Goal: Find specific page/section: Find specific page/section

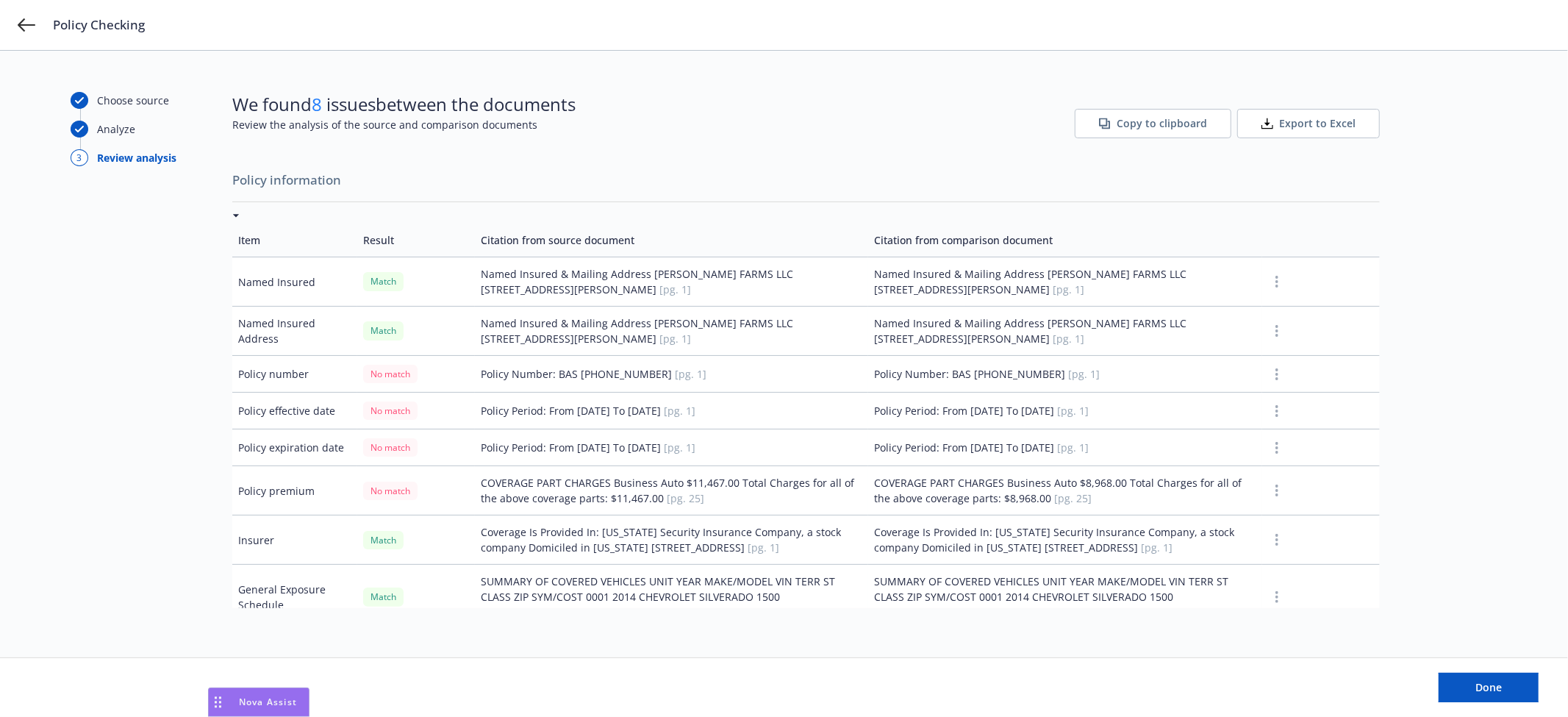
scroll to position [408, 0]
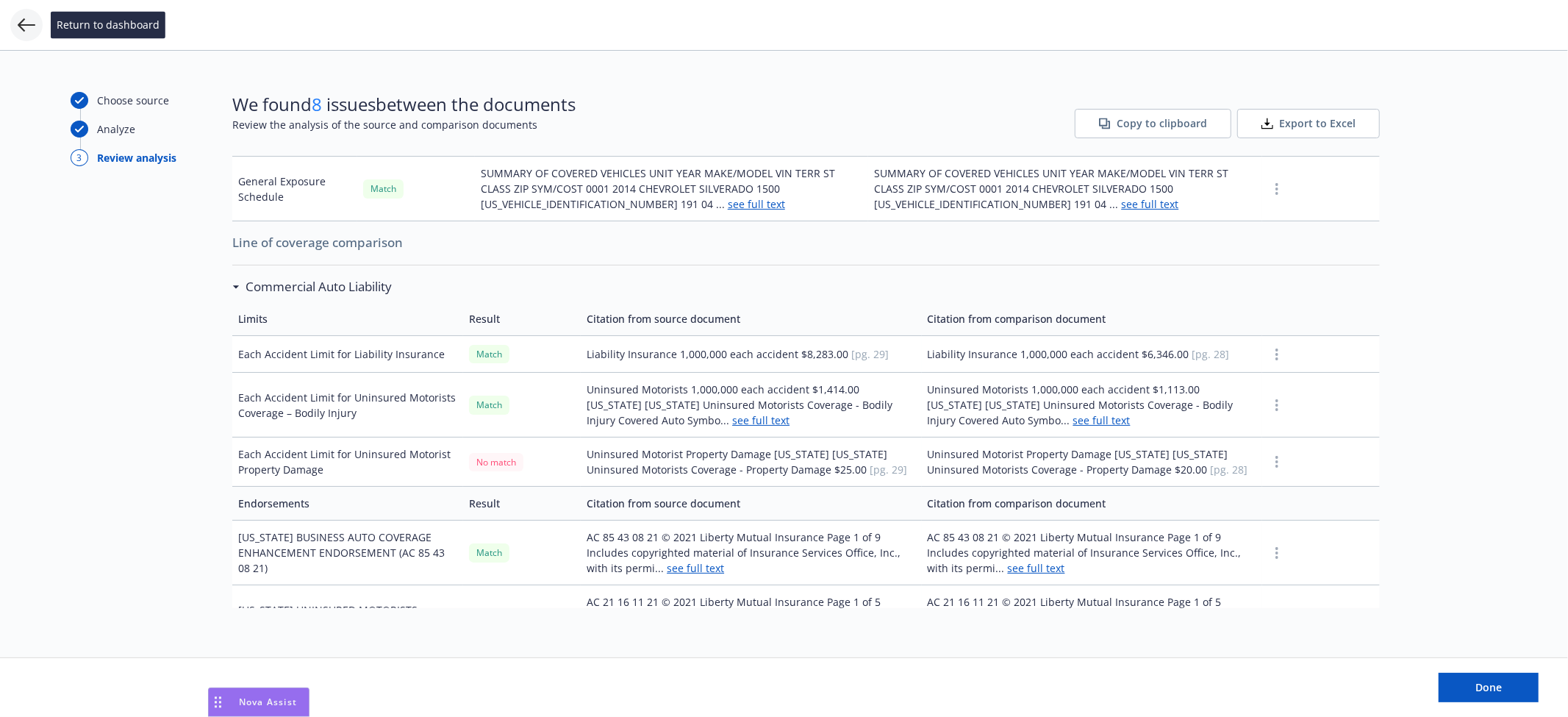
click at [30, 18] on icon at bounding box center [27, 25] width 18 height 18
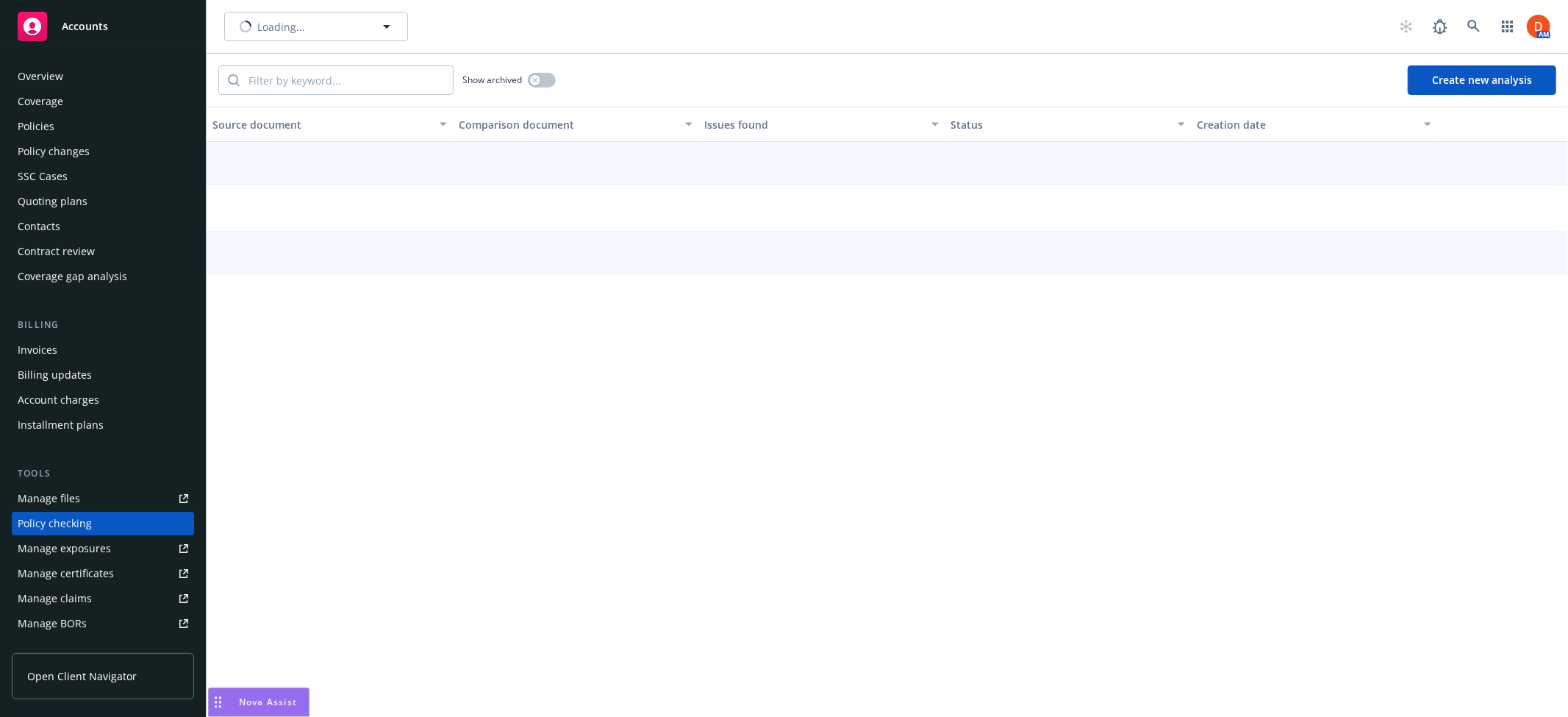
scroll to position [141, 0]
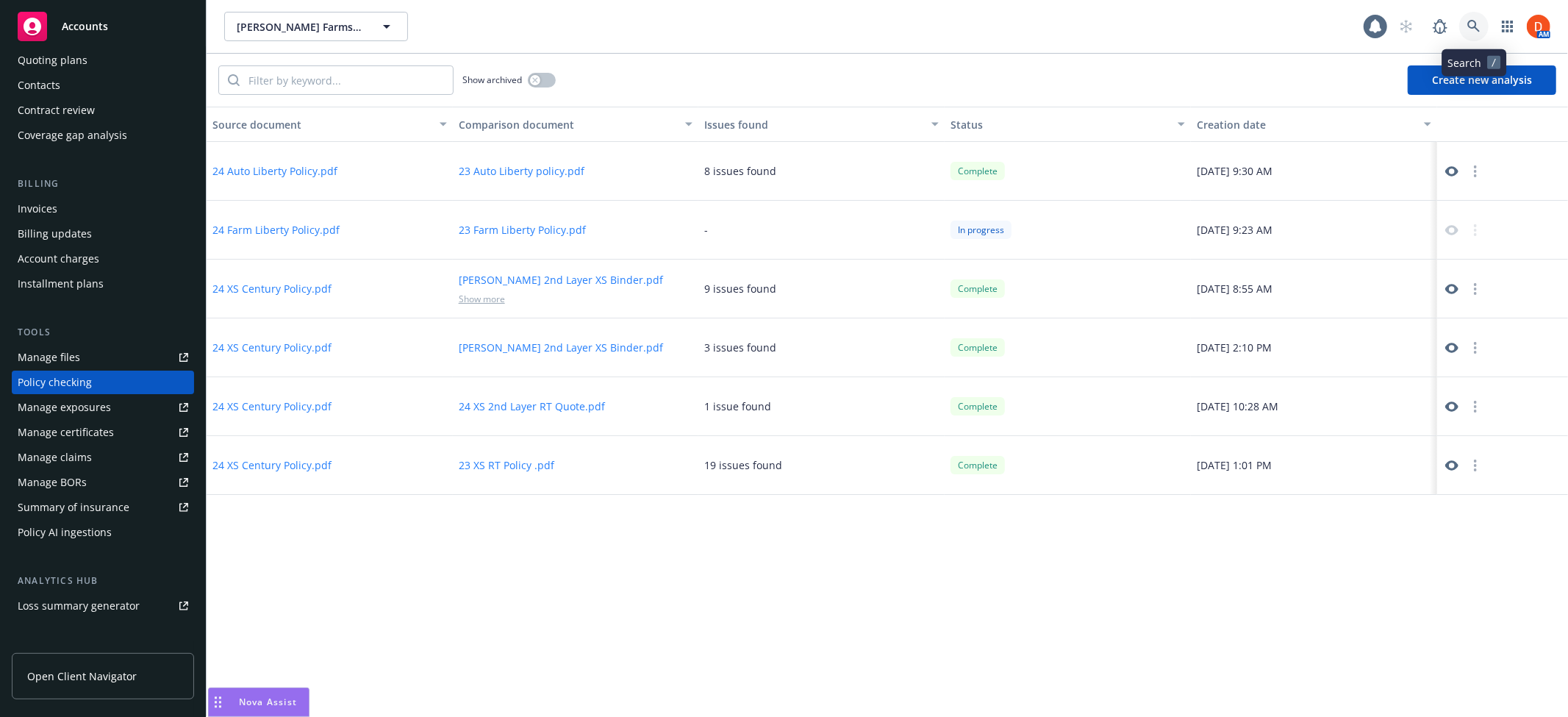
click at [1472, 27] on icon at bounding box center [1474, 26] width 13 height 13
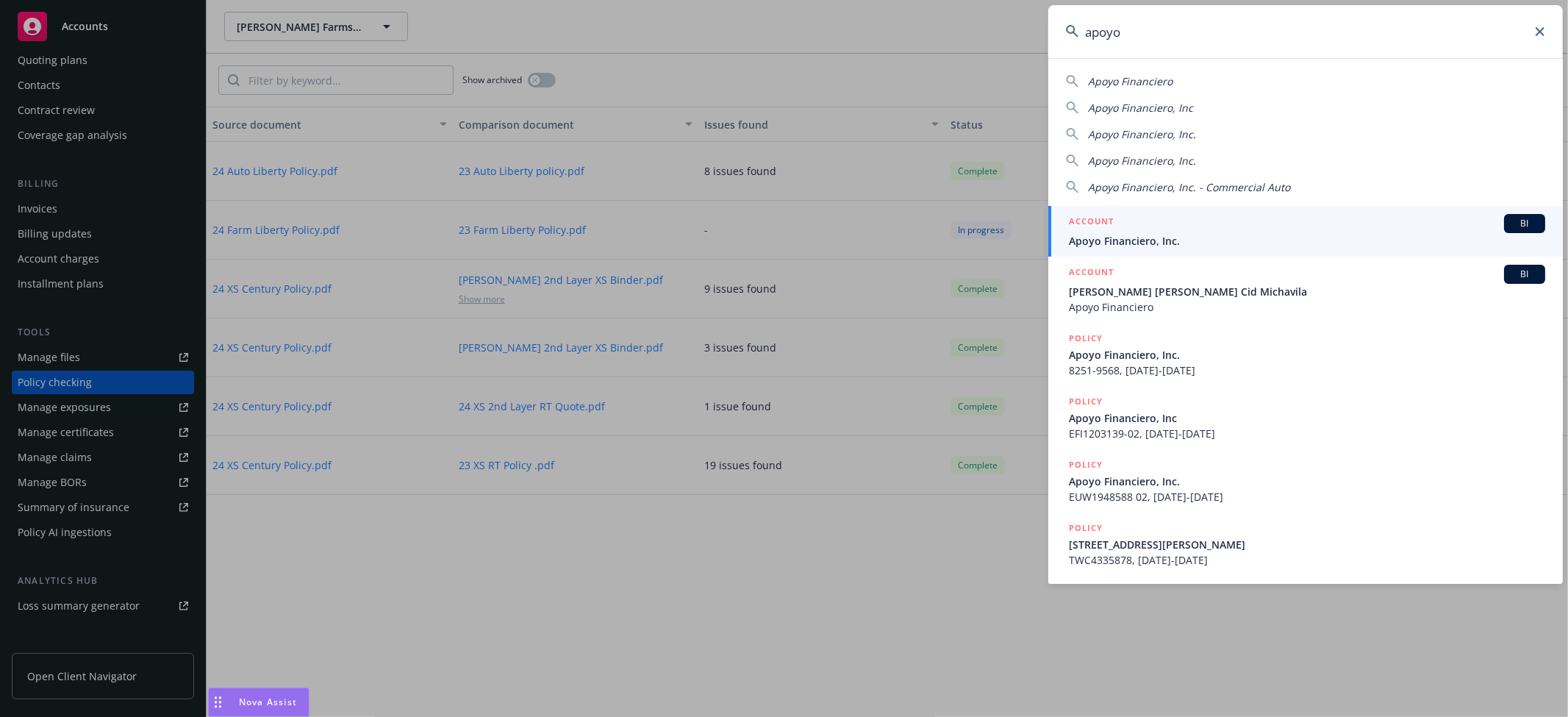
type input "apoyo"
click at [1273, 236] on span "Apoyo Financiero, Inc." at bounding box center [1307, 240] width 476 height 15
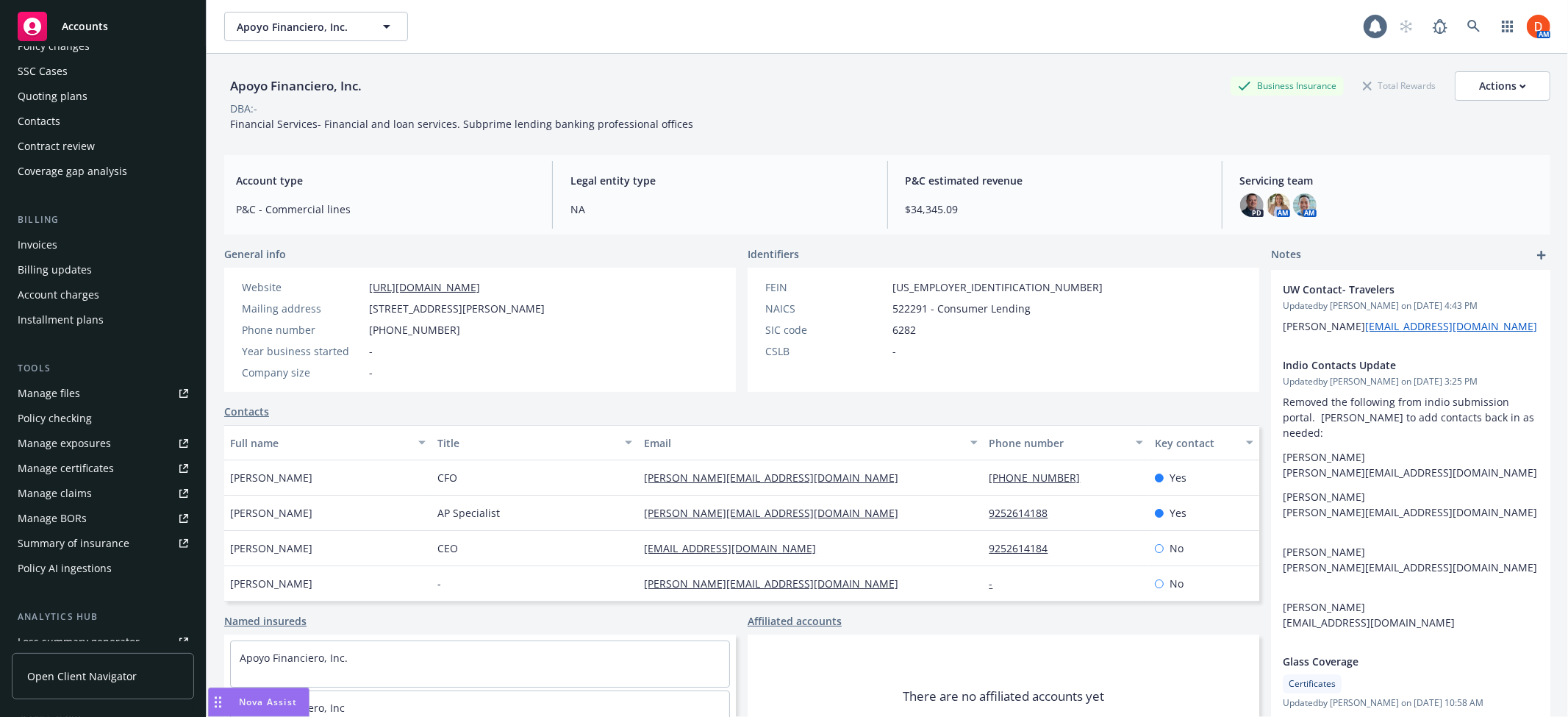
scroll to position [290, 0]
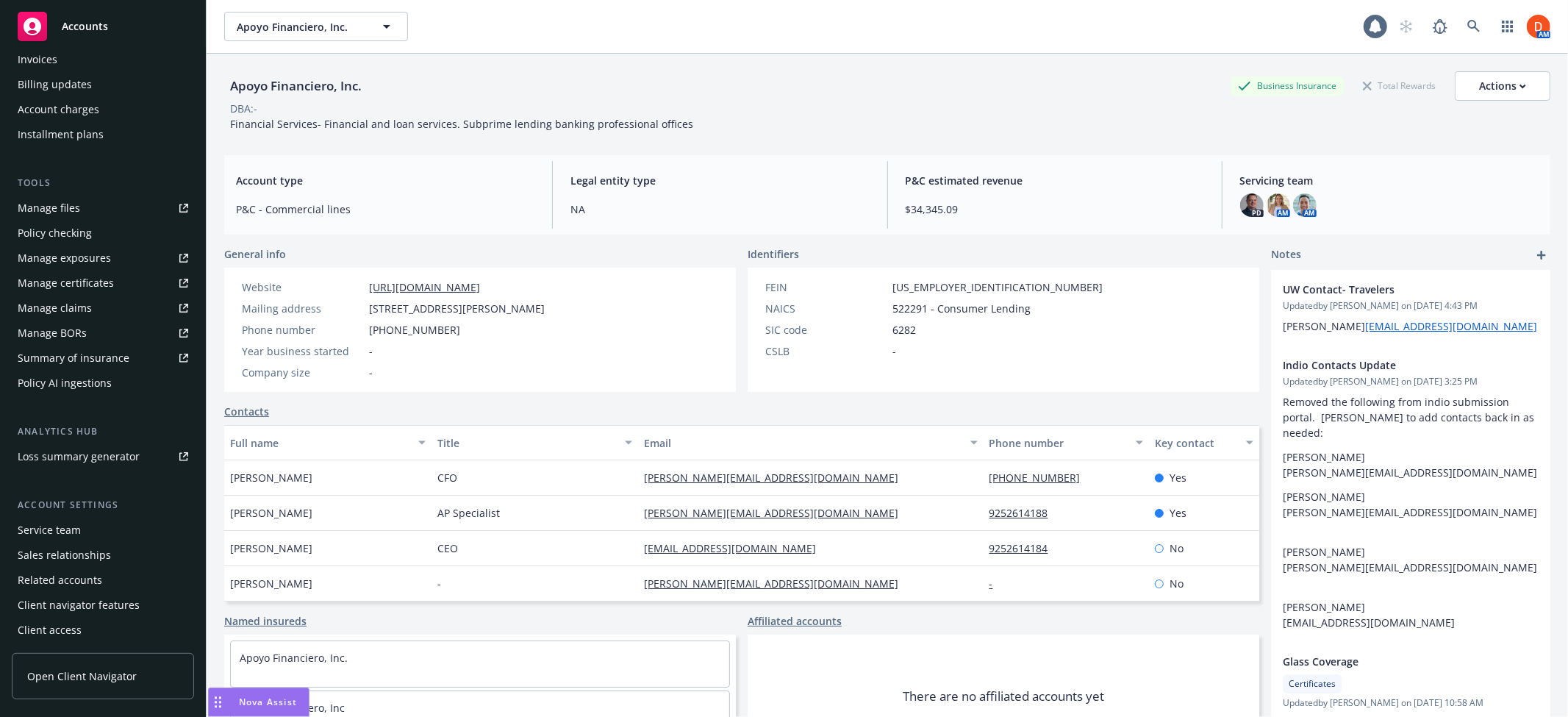
click at [97, 387] on div "Policy AI ingestions" at bounding box center [65, 383] width 94 height 23
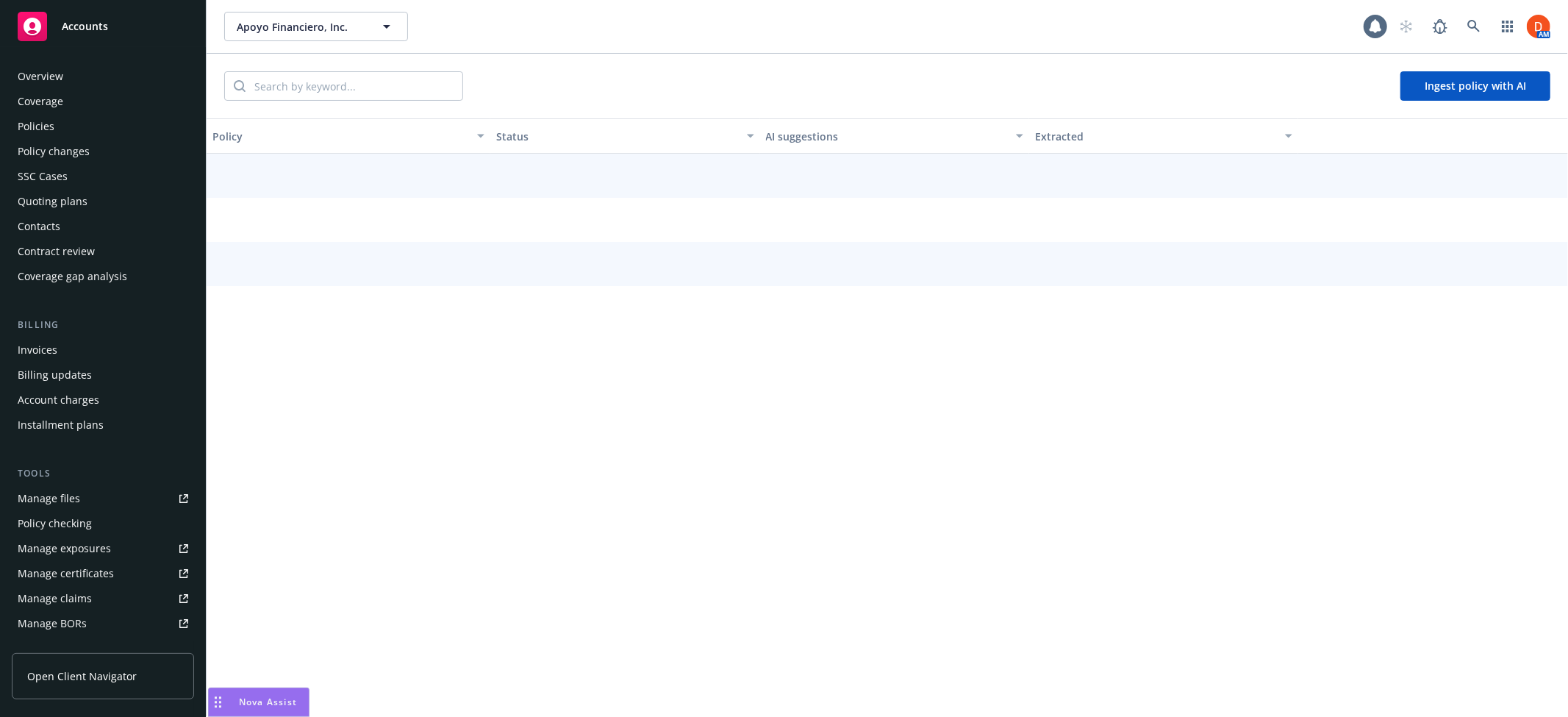
scroll to position [290, 0]
